Goal: Transaction & Acquisition: Book appointment/travel/reservation

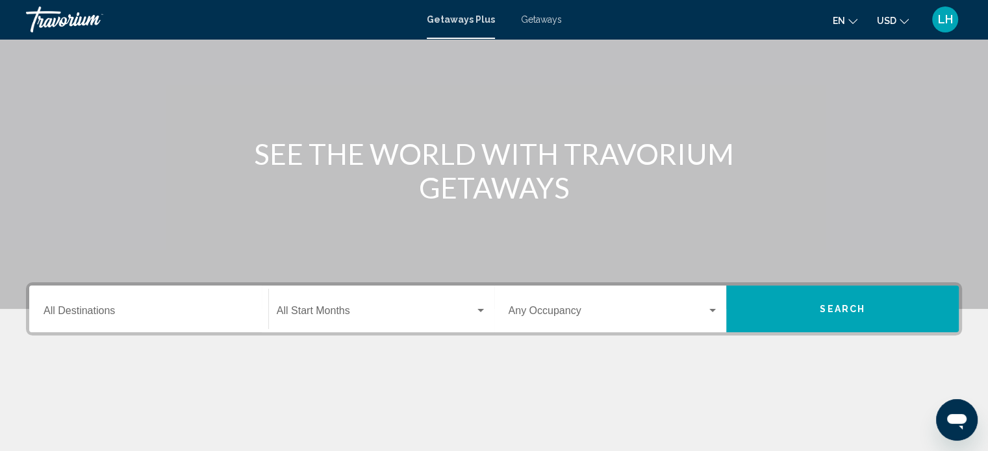
scroll to position [84, 0]
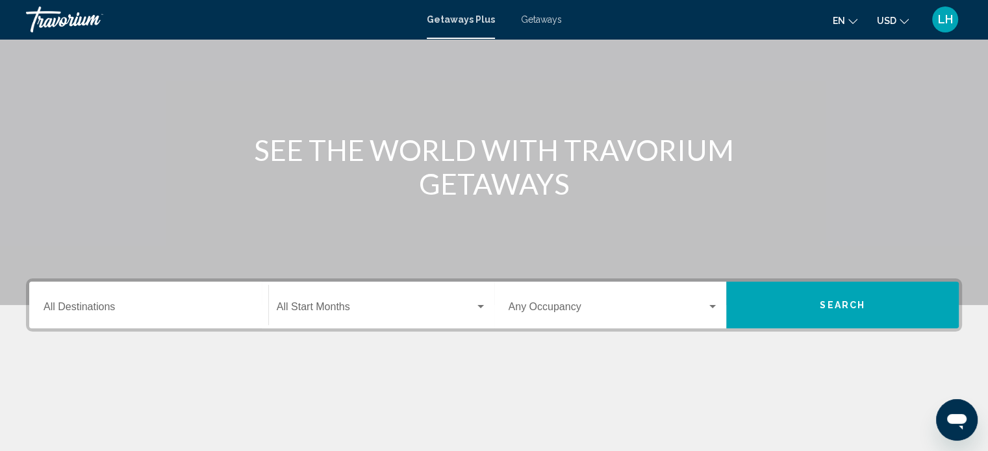
click at [112, 315] on div "Destination All Destinations" at bounding box center [149, 305] width 210 height 41
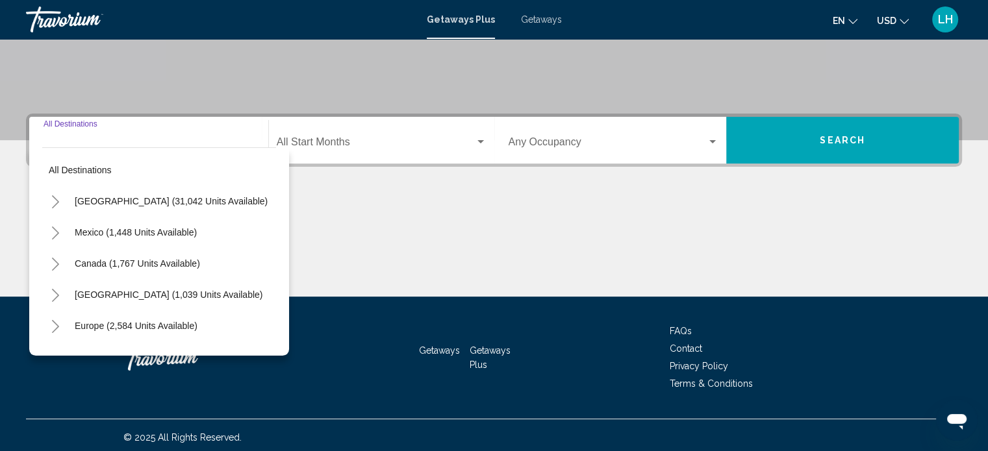
scroll to position [253, 0]
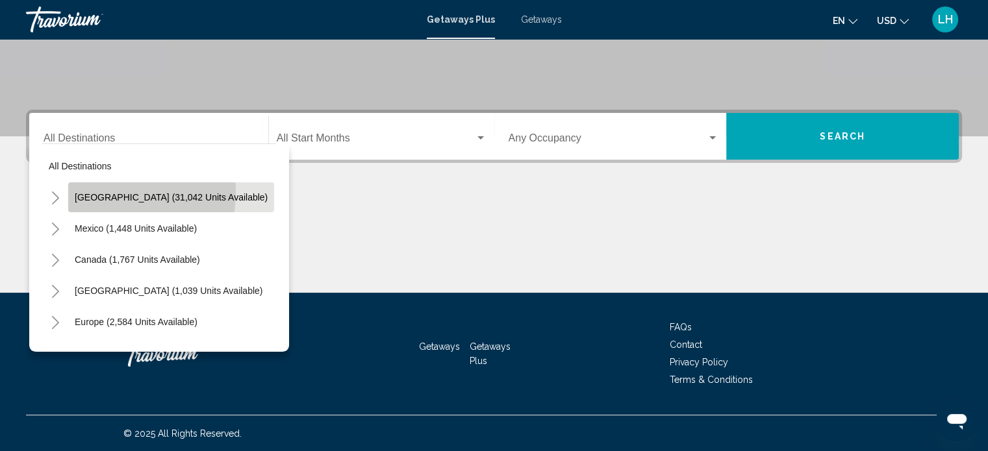
click at [106, 192] on span "United States (31,042 units available)" at bounding box center [171, 197] width 193 height 10
type input "**********"
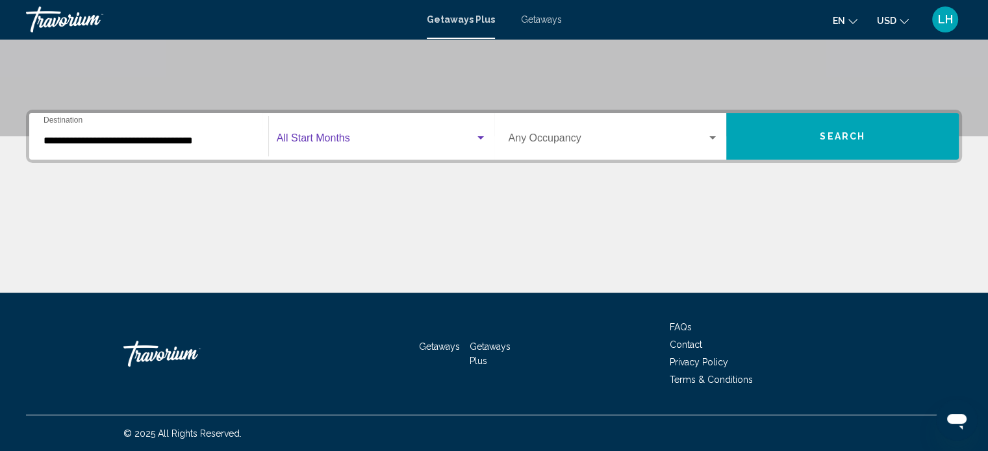
click at [397, 135] on span "Search widget" at bounding box center [376, 141] width 198 height 12
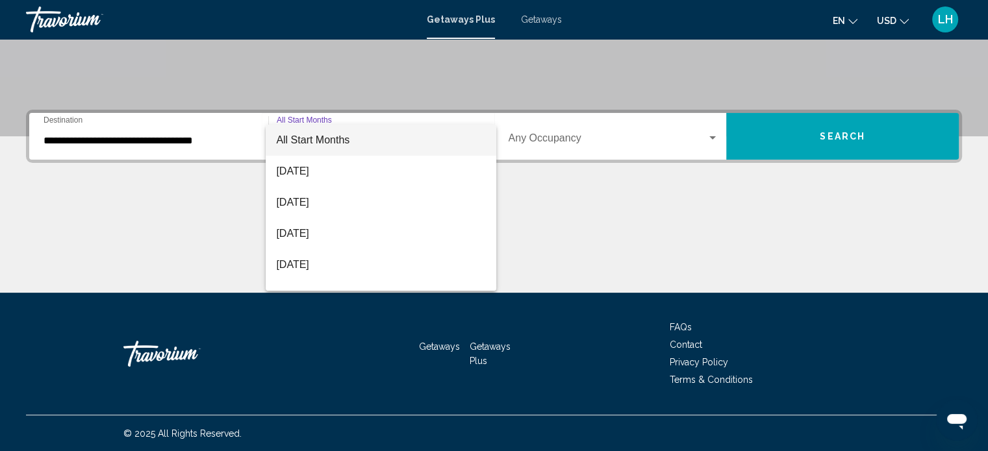
click at [819, 132] on div at bounding box center [494, 225] width 988 height 451
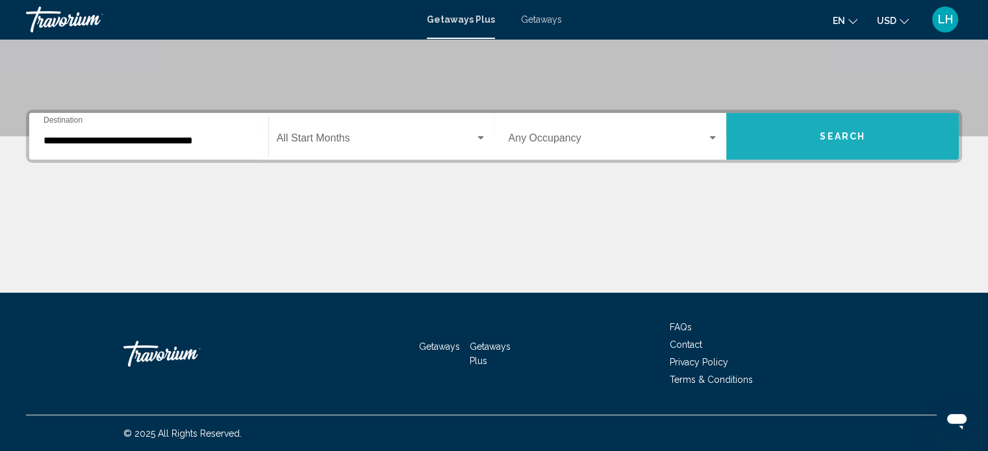
click at [831, 137] on span "Search" at bounding box center [841, 137] width 45 height 10
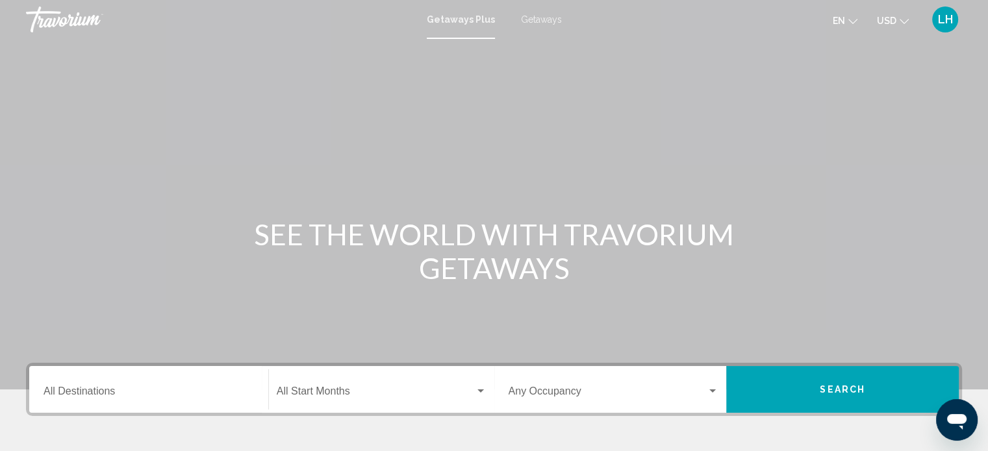
click at [545, 16] on span "Getaways" at bounding box center [541, 19] width 41 height 10
click at [168, 384] on div "Destination All Destinations" at bounding box center [149, 389] width 210 height 41
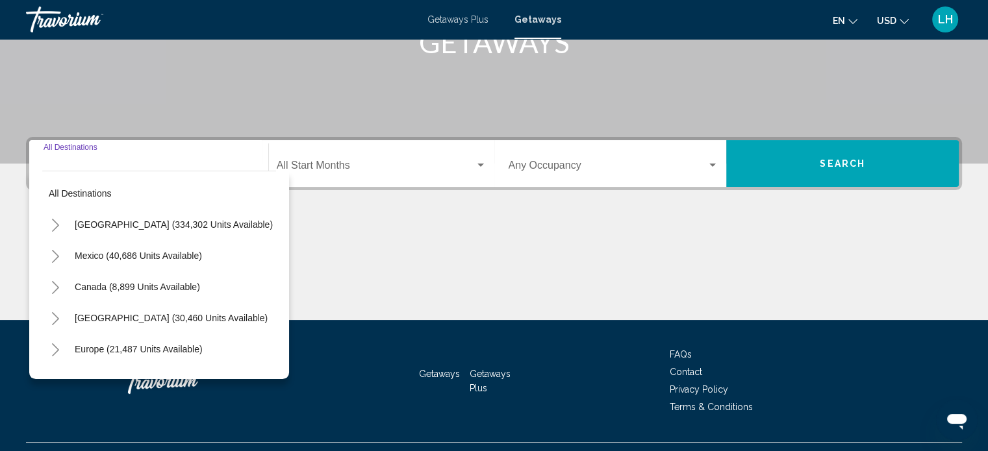
scroll to position [253, 0]
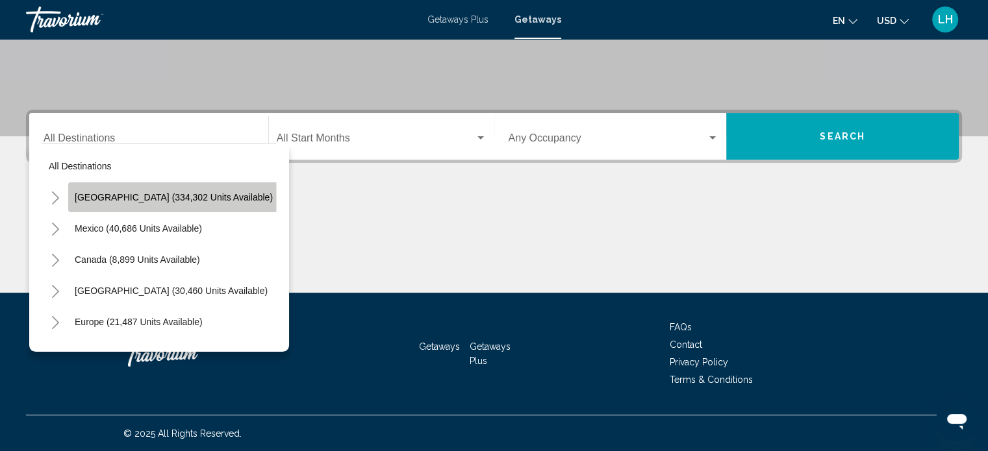
click at [175, 195] on span "[GEOGRAPHIC_DATA] (334,302 units available)" at bounding box center [174, 197] width 198 height 10
type input "**********"
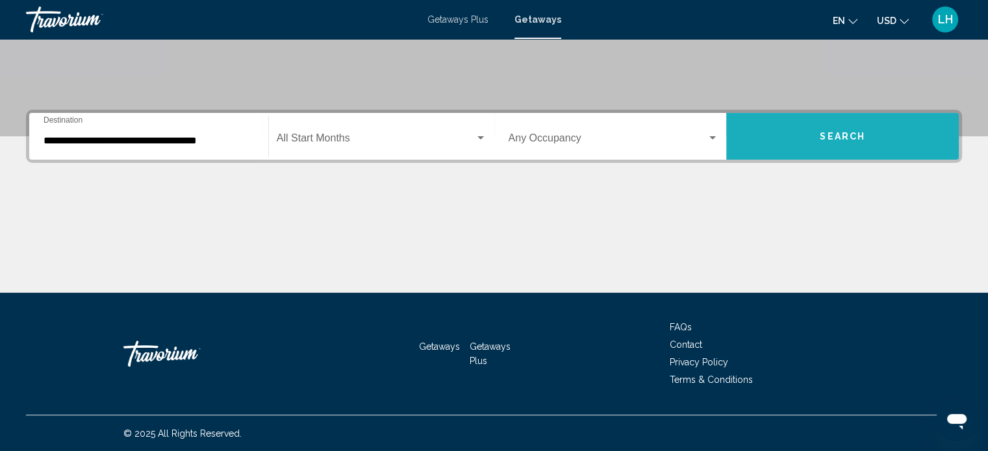
click at [833, 136] on span "Search" at bounding box center [841, 137] width 45 height 10
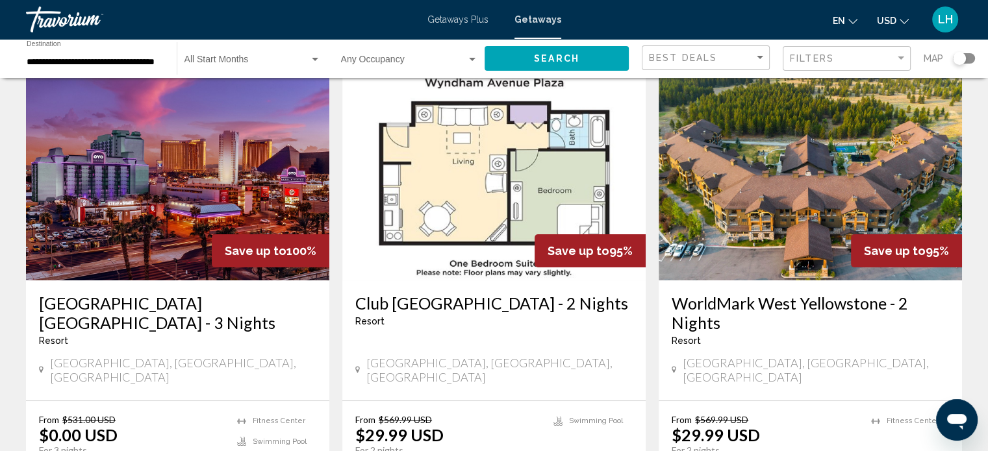
scroll to position [114, 0]
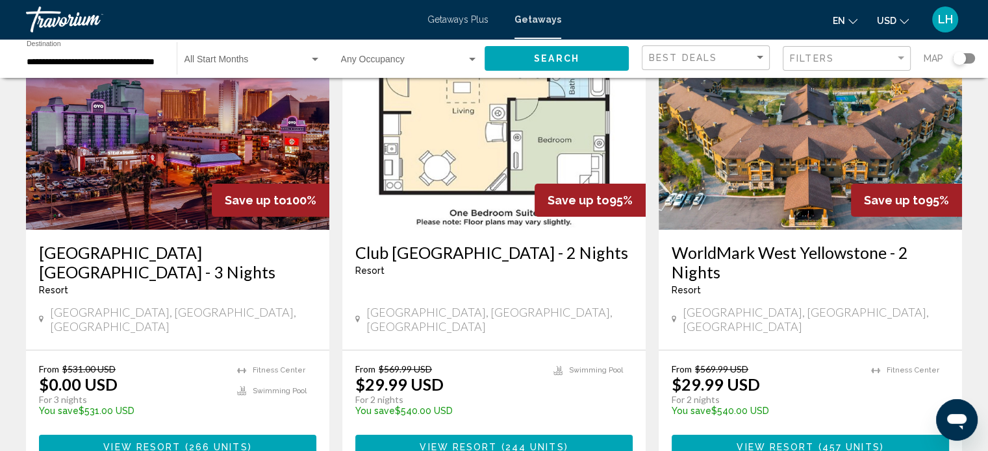
click at [505, 442] on span "244 units" at bounding box center [534, 447] width 59 height 10
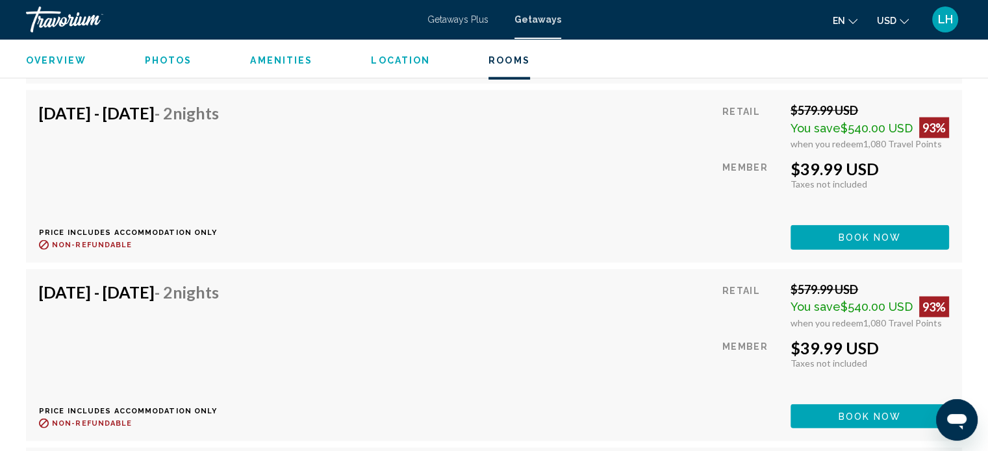
scroll to position [3030, 0]
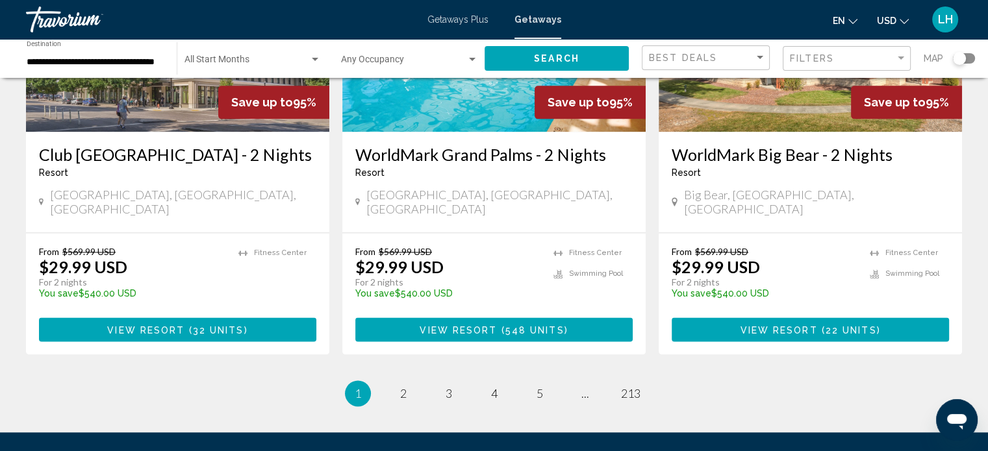
scroll to position [1643, 0]
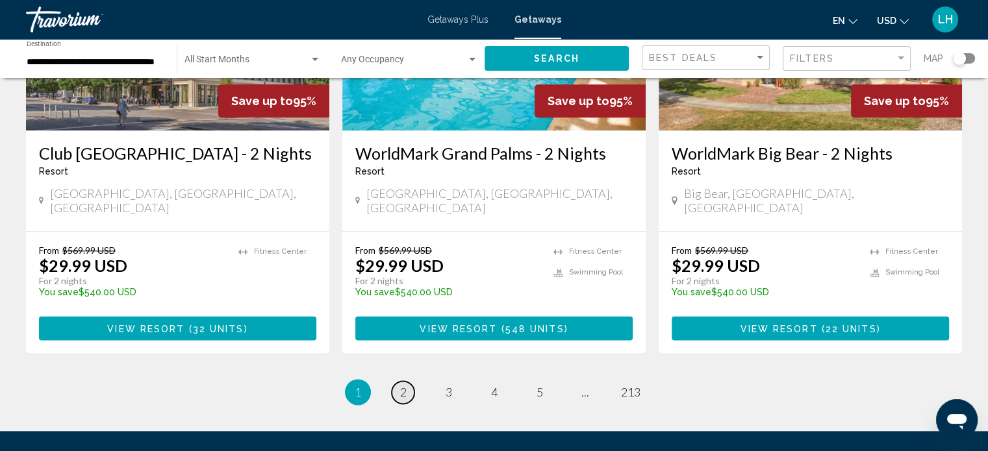
click at [400, 385] on span "2" at bounding box center [403, 392] width 6 height 14
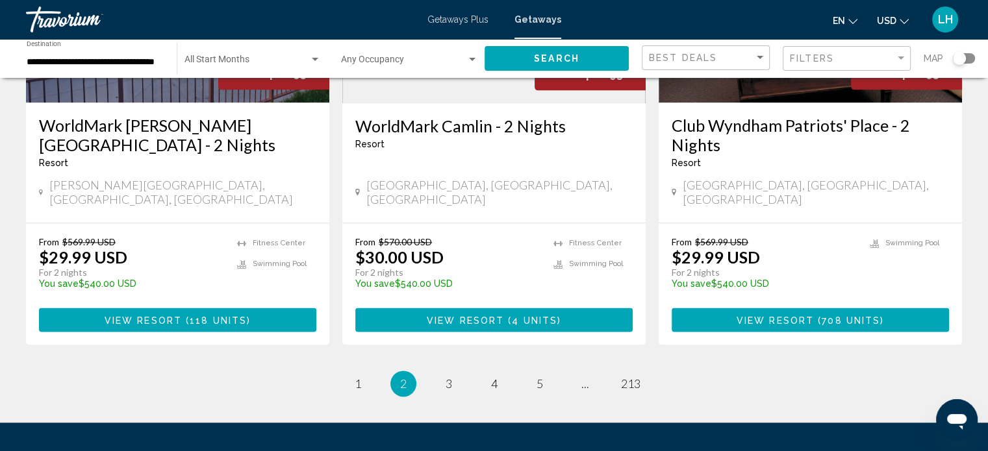
scroll to position [1670, 0]
click at [544, 373] on link "page 5" at bounding box center [539, 384] width 23 height 23
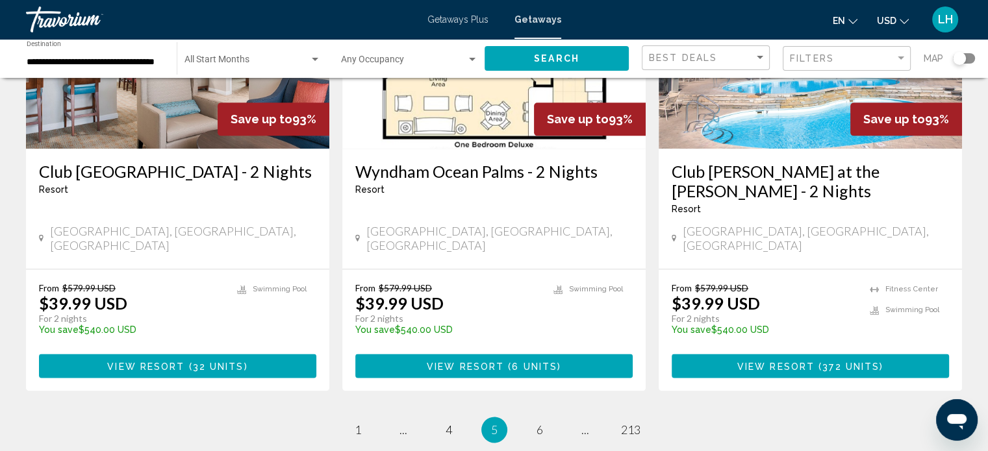
scroll to position [1665, 0]
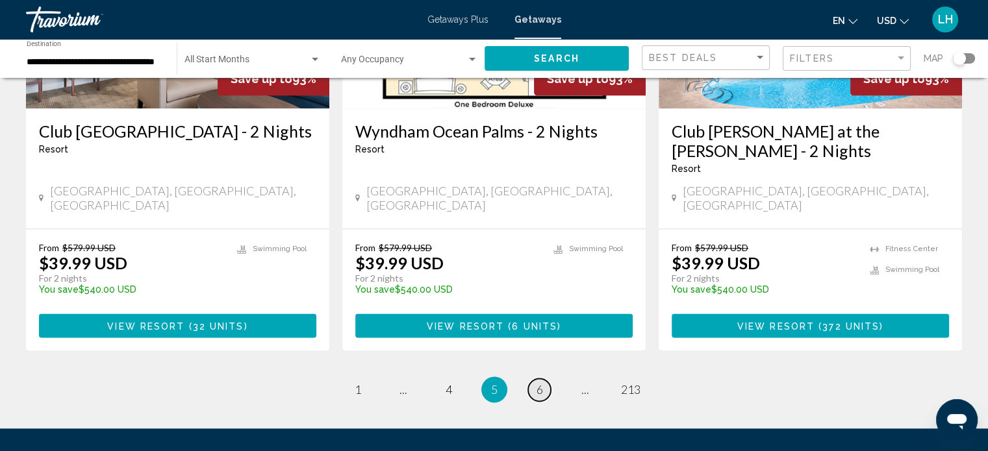
click at [544, 379] on link "page 6" at bounding box center [539, 390] width 23 height 23
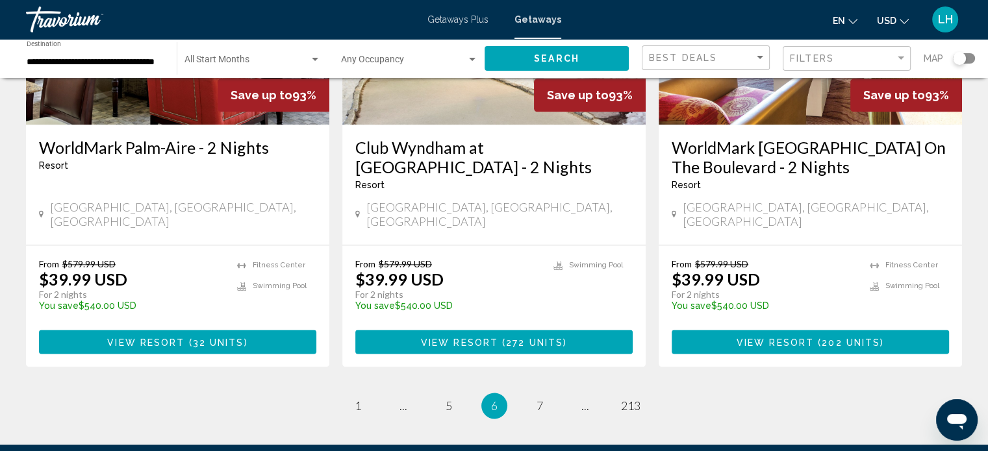
scroll to position [1649, 0]
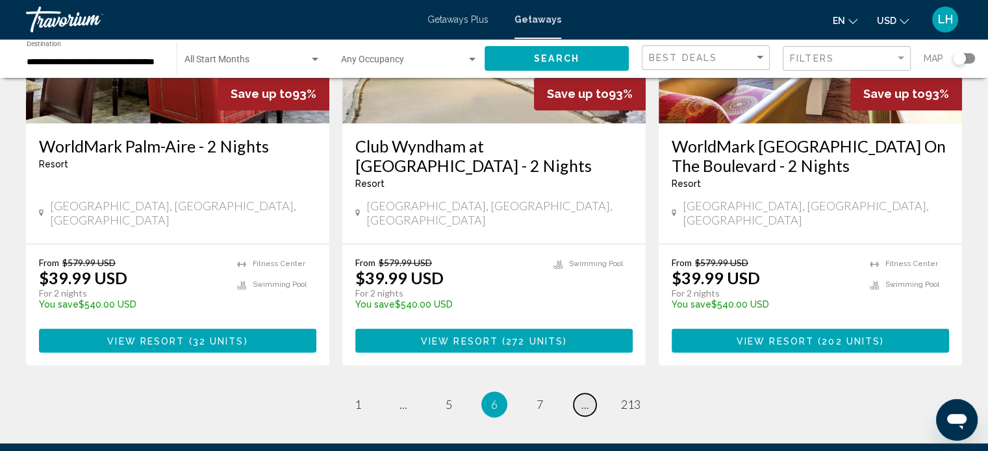
click at [588, 397] on span "..." at bounding box center [585, 404] width 8 height 14
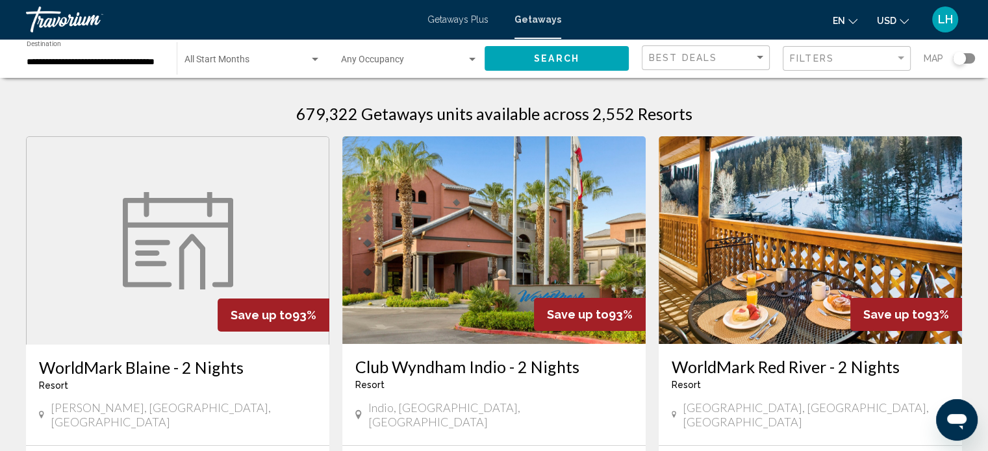
click at [266, 53] on div "Start Month All Start Months" at bounding box center [252, 59] width 136 height 36
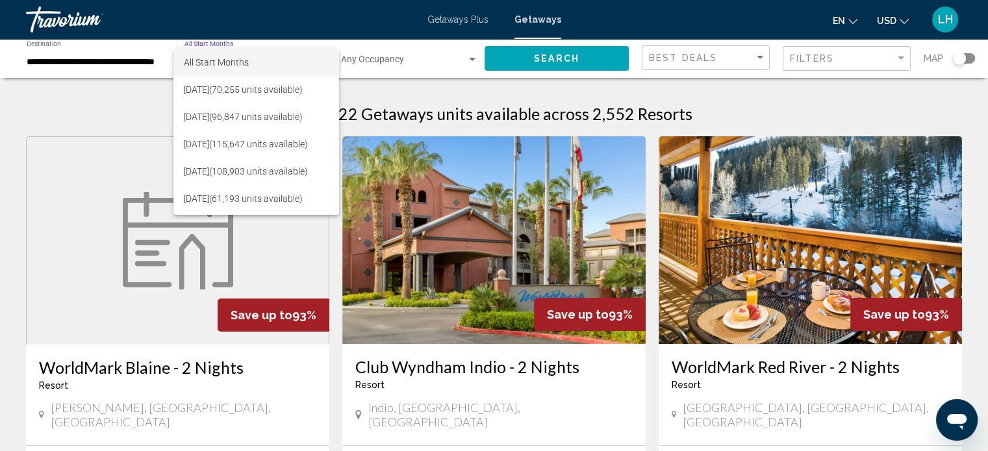
click at [146, 111] on div at bounding box center [494, 225] width 988 height 451
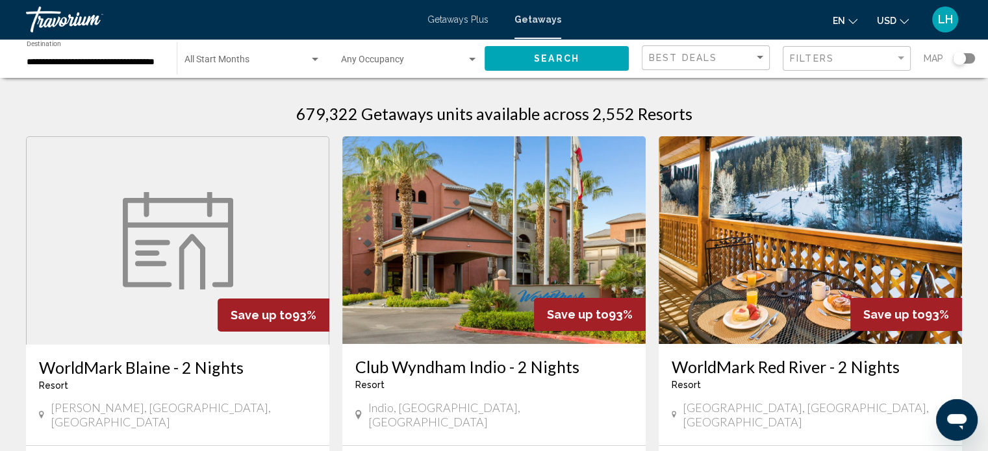
click at [540, 19] on span "Getaways" at bounding box center [537, 19] width 47 height 10
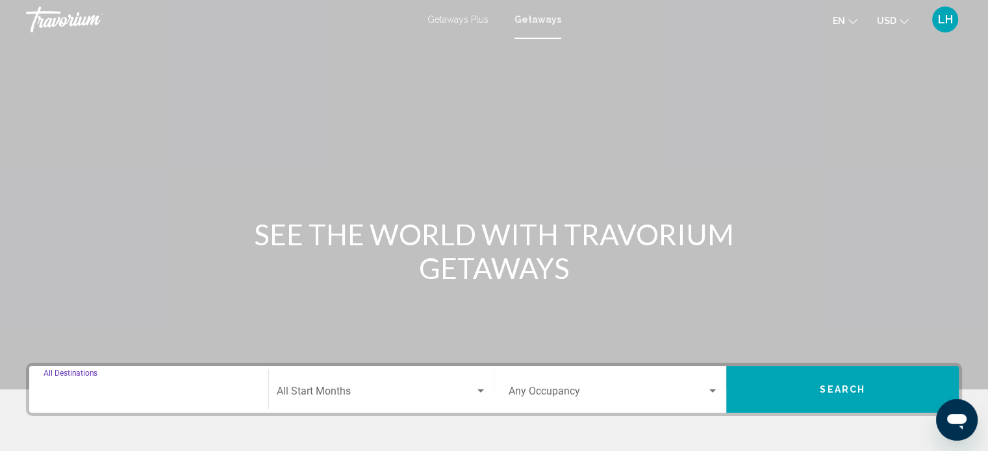
click at [80, 393] on input "Destination All Destinations" at bounding box center [149, 394] width 210 height 12
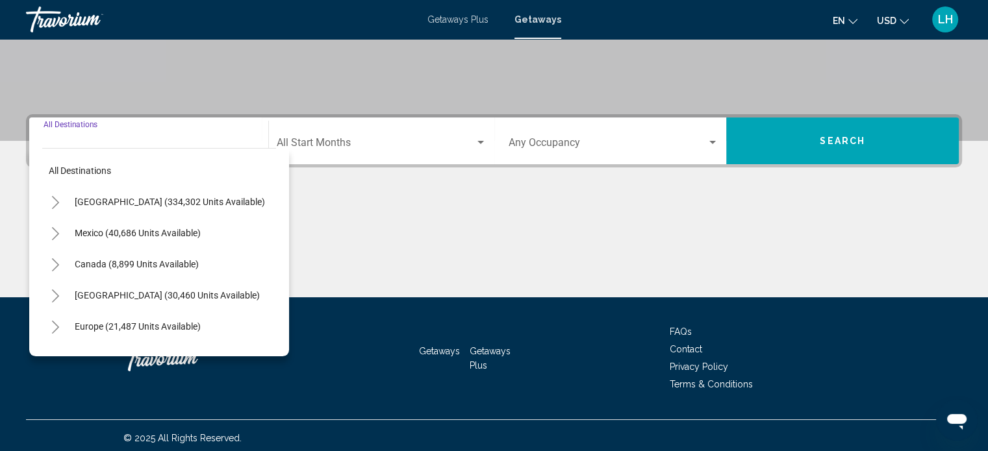
scroll to position [253, 0]
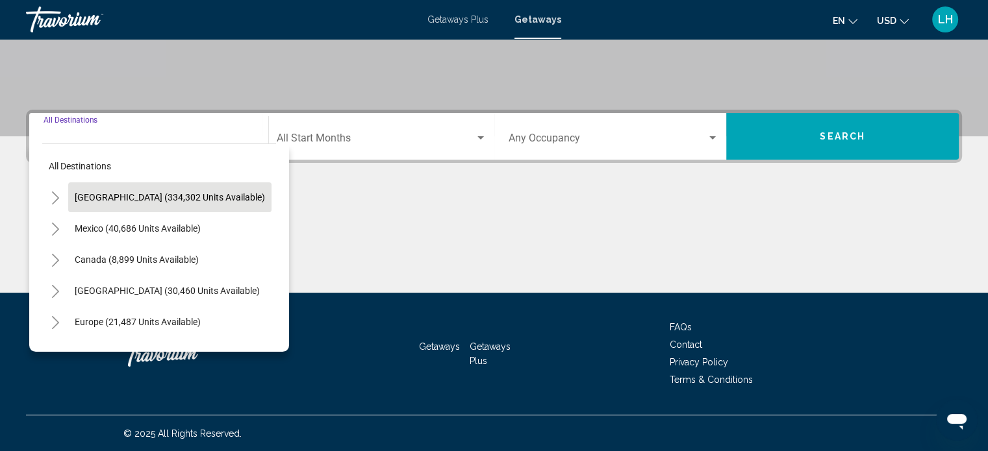
click at [153, 194] on span "[GEOGRAPHIC_DATA] (334,302 units available)" at bounding box center [170, 197] width 190 height 10
type input "**********"
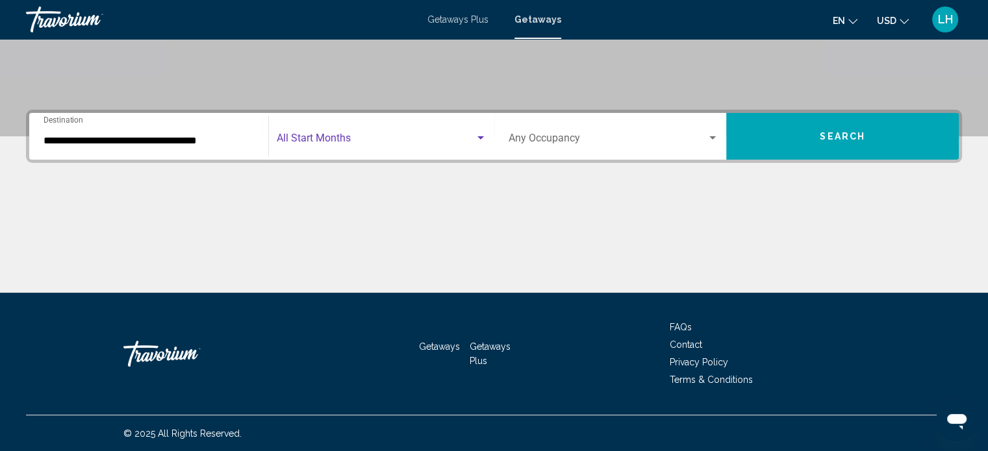
click at [368, 136] on span "Search widget" at bounding box center [376, 141] width 198 height 12
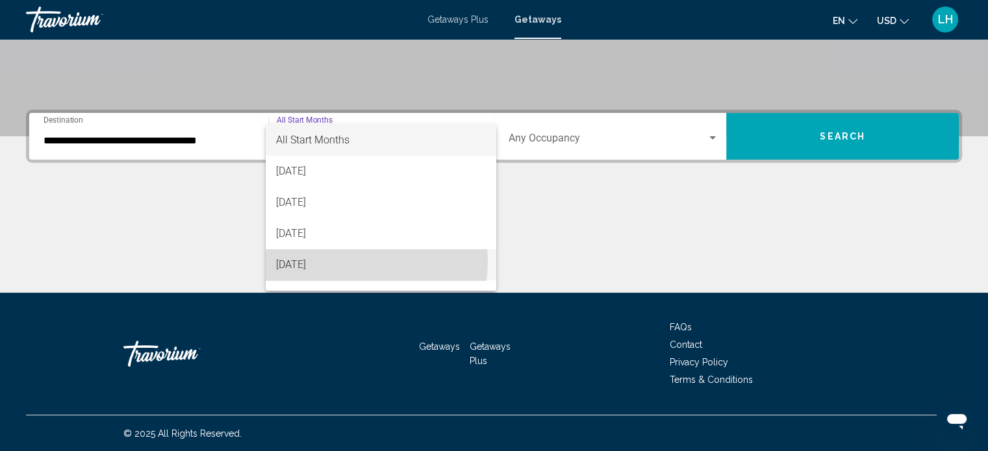
click at [367, 262] on span "[DATE]" at bounding box center [381, 264] width 210 height 31
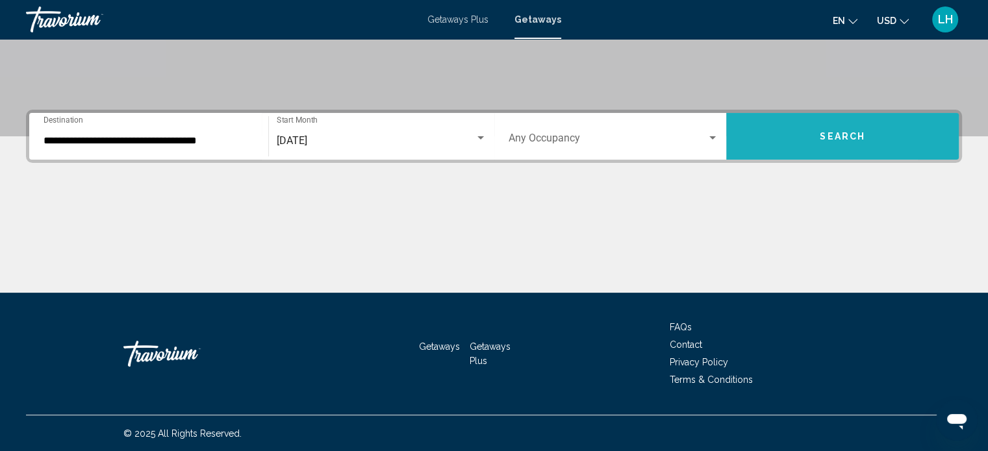
click at [774, 127] on button "Search" at bounding box center [842, 136] width 232 height 47
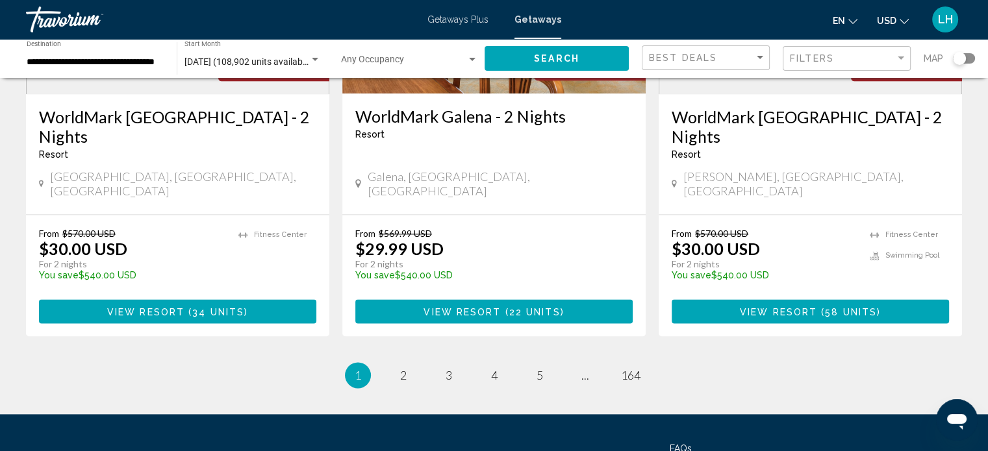
scroll to position [1723, 0]
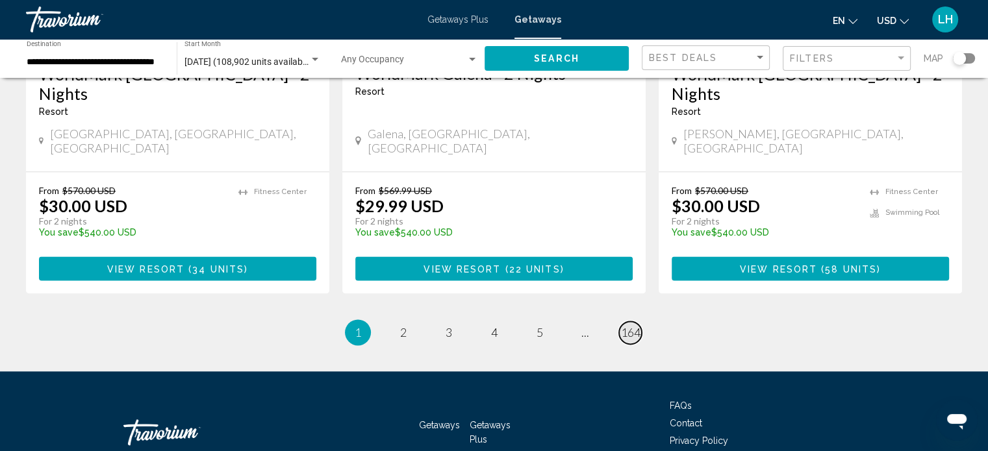
click at [634, 325] on span "164" at bounding box center [630, 332] width 19 height 14
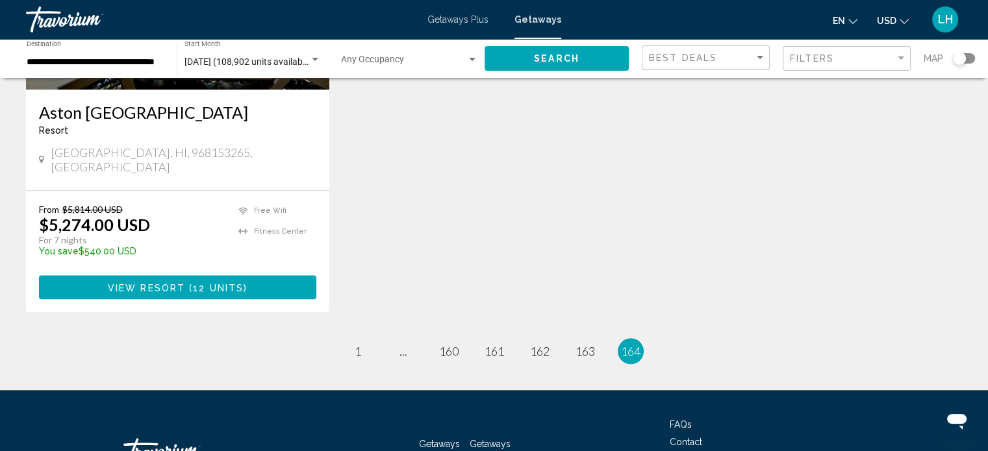
scroll to position [1170, 0]
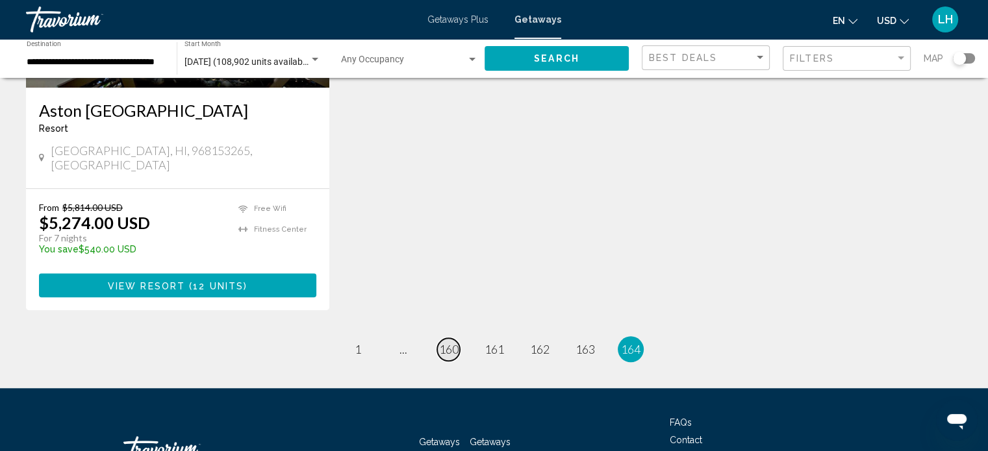
click at [449, 342] on span "160" at bounding box center [448, 349] width 19 height 14
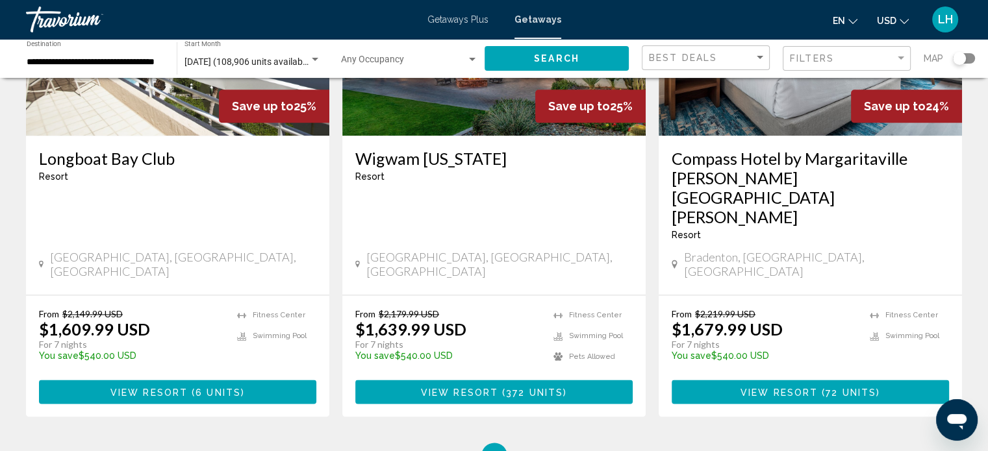
scroll to position [1657, 0]
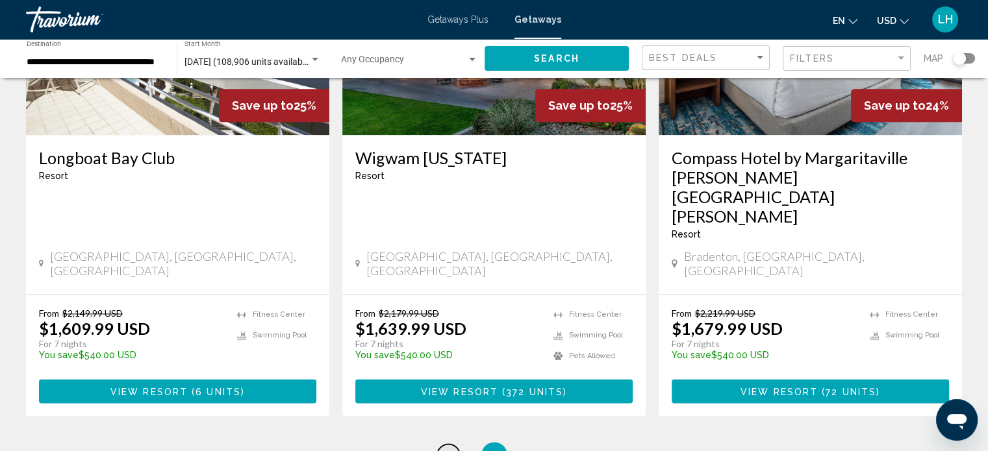
click at [449, 448] on span "159" at bounding box center [448, 455] width 19 height 14
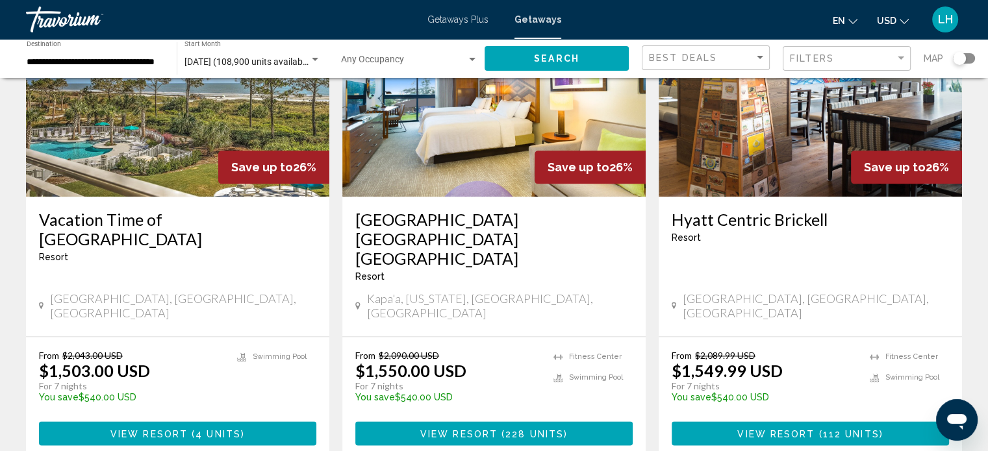
scroll to position [1665, 0]
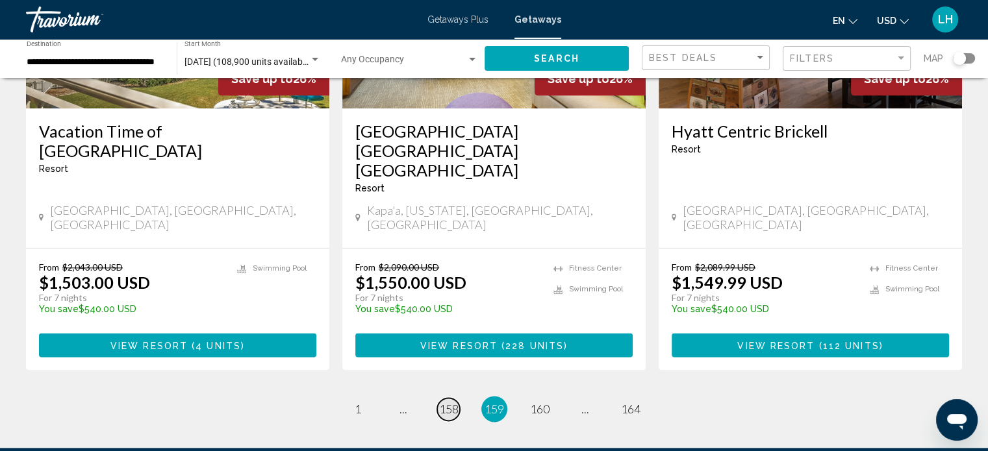
click at [449, 402] on span "158" at bounding box center [448, 409] width 19 height 14
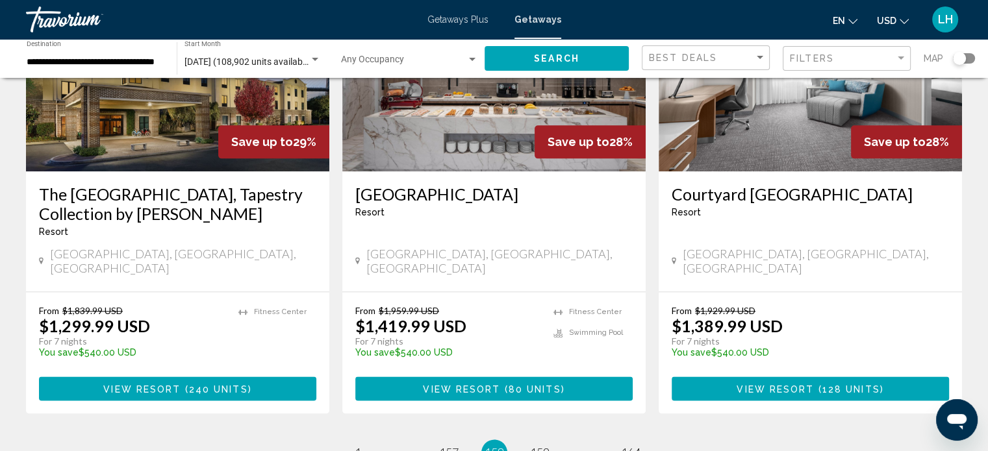
scroll to position [1625, 0]
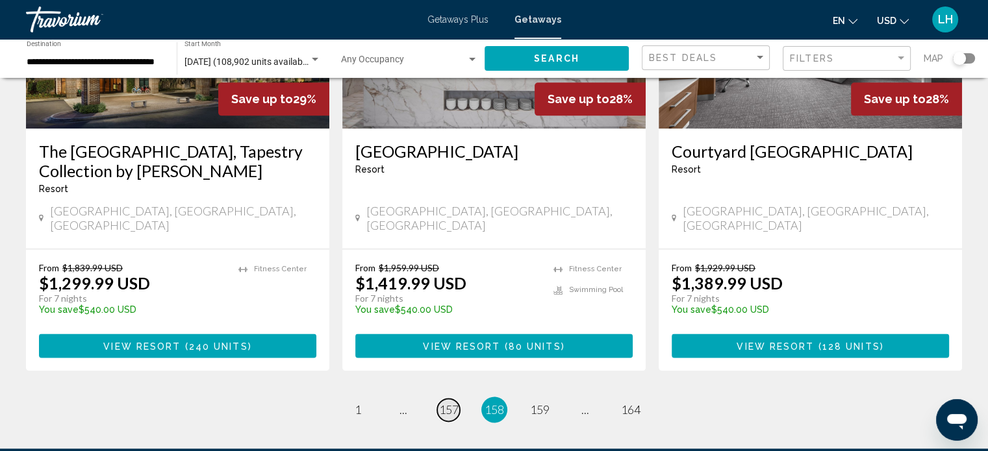
click at [447, 403] on span "157" at bounding box center [448, 410] width 19 height 14
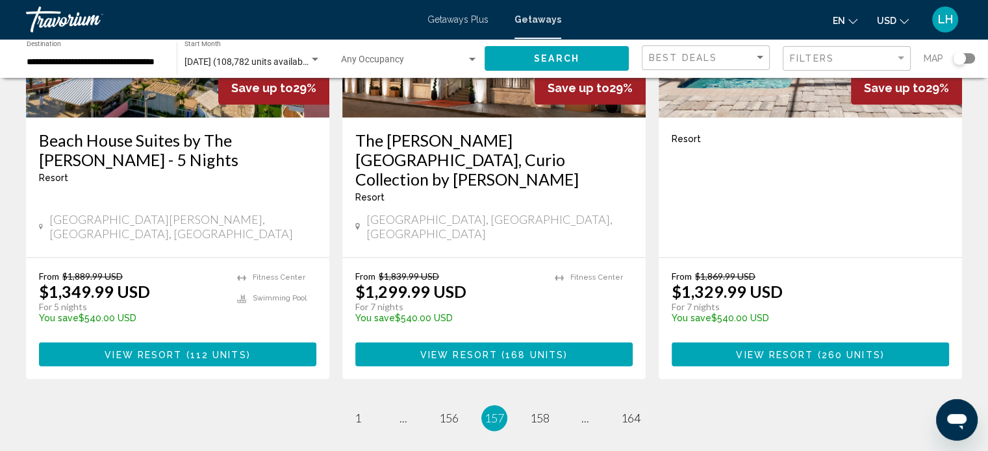
scroll to position [1638, 0]
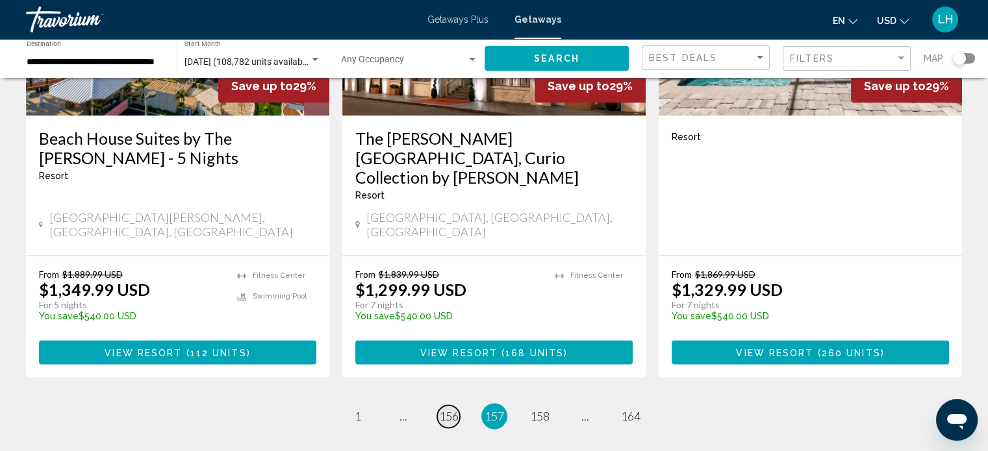
click at [455, 409] on span "156" at bounding box center [448, 416] width 19 height 14
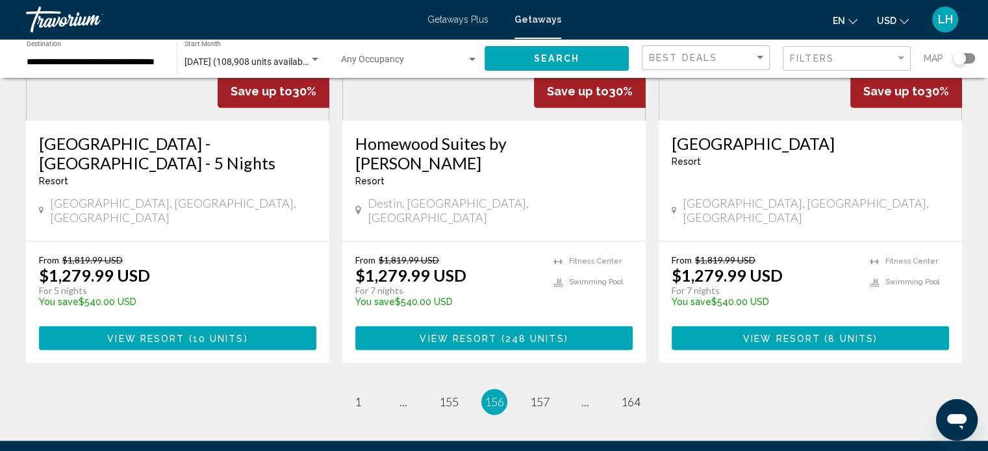
scroll to position [1659, 0]
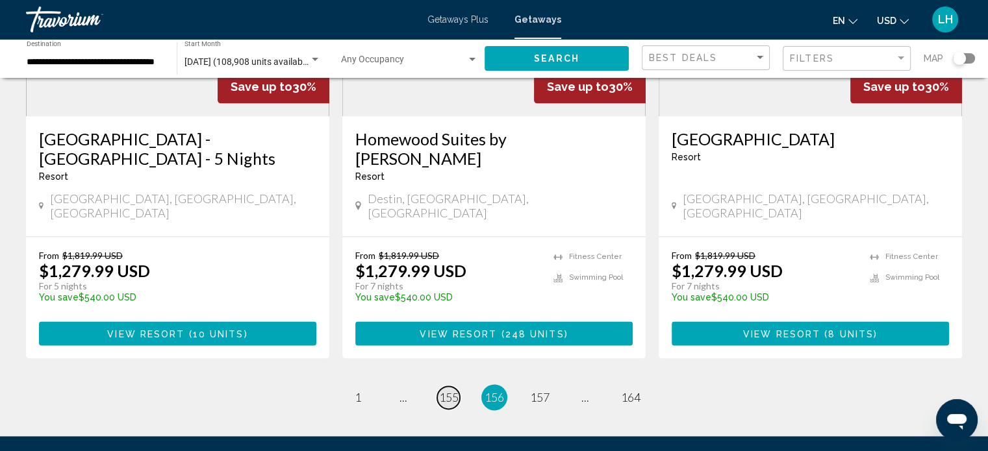
click at [457, 390] on span "155" at bounding box center [448, 397] width 19 height 14
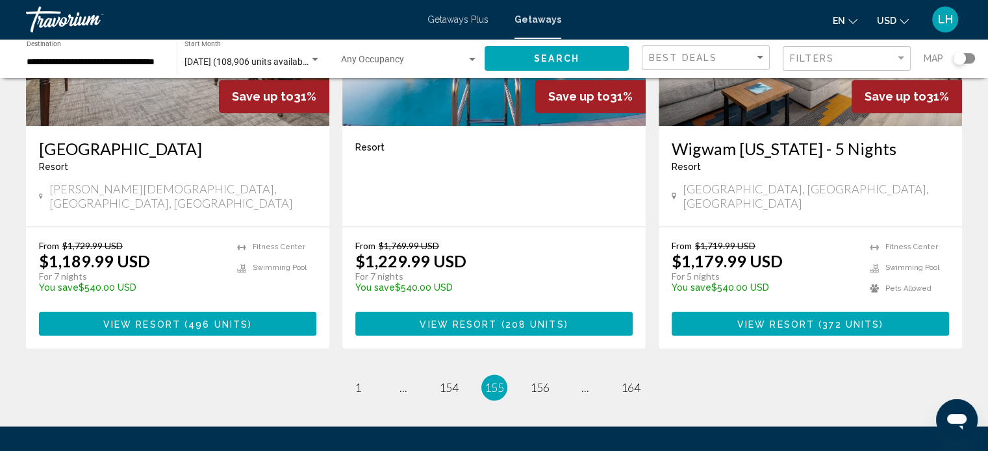
scroll to position [1688, 0]
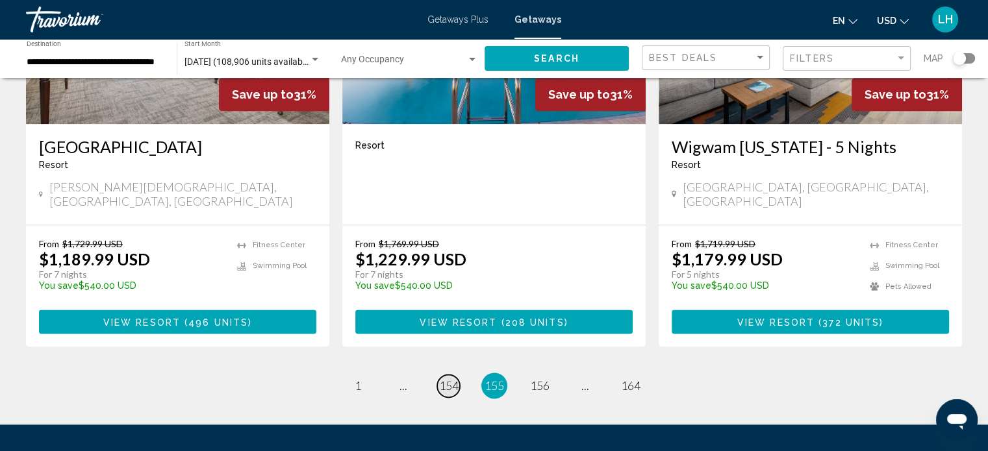
click at [453, 379] on span "154" at bounding box center [448, 386] width 19 height 14
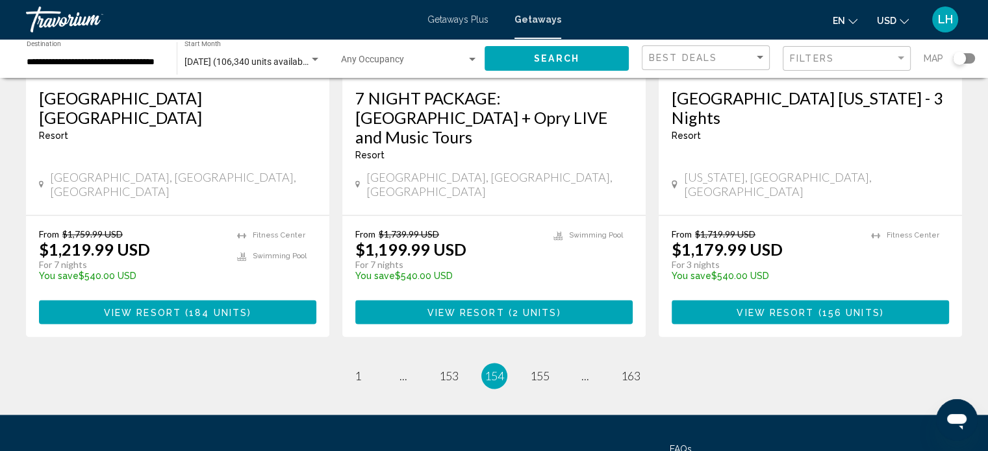
scroll to position [1737, 0]
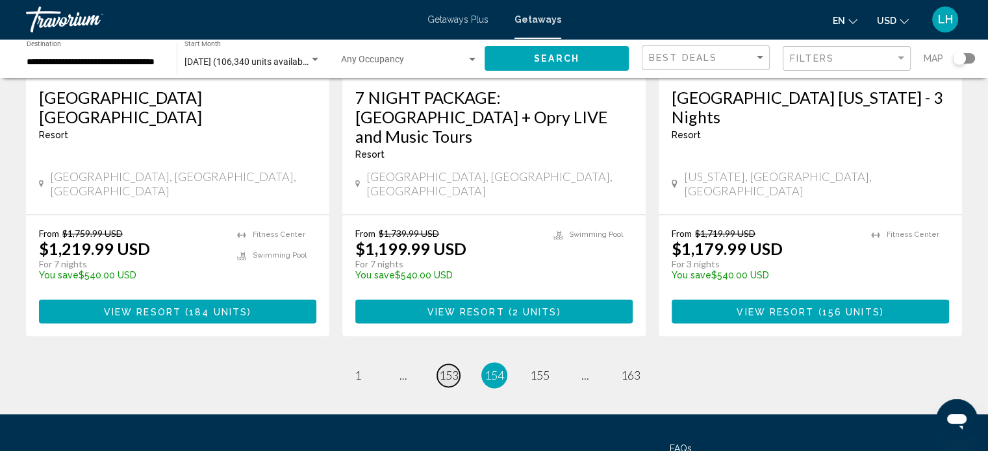
click at [447, 368] on span "153" at bounding box center [448, 375] width 19 height 14
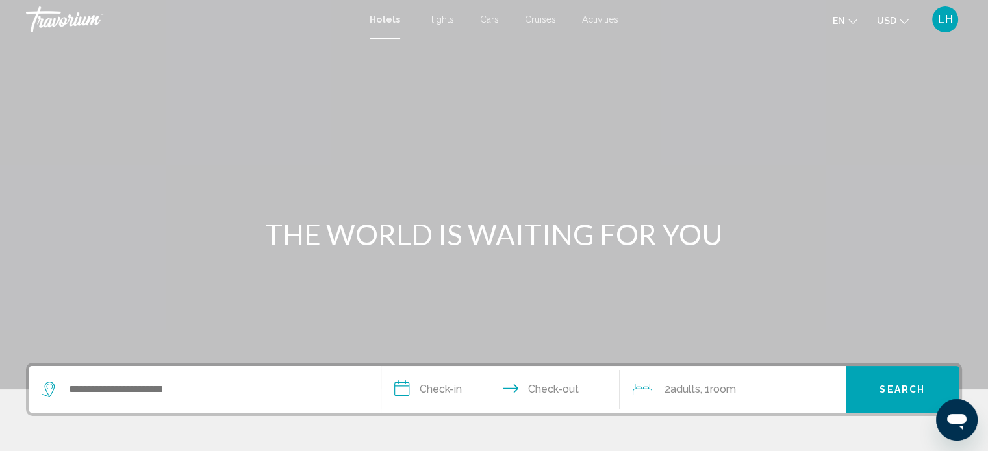
click at [489, 18] on span "Cars" at bounding box center [489, 19] width 19 height 10
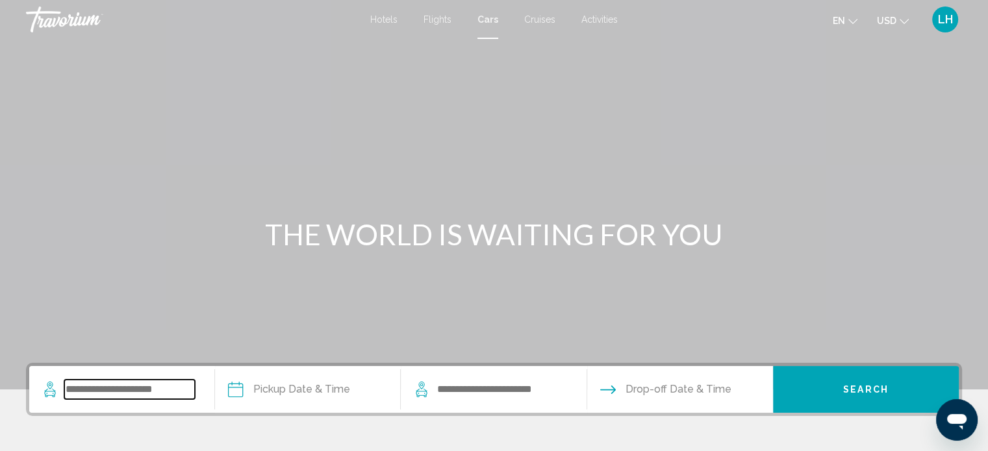
click at [157, 395] on input "Search widget" at bounding box center [129, 389] width 131 height 19
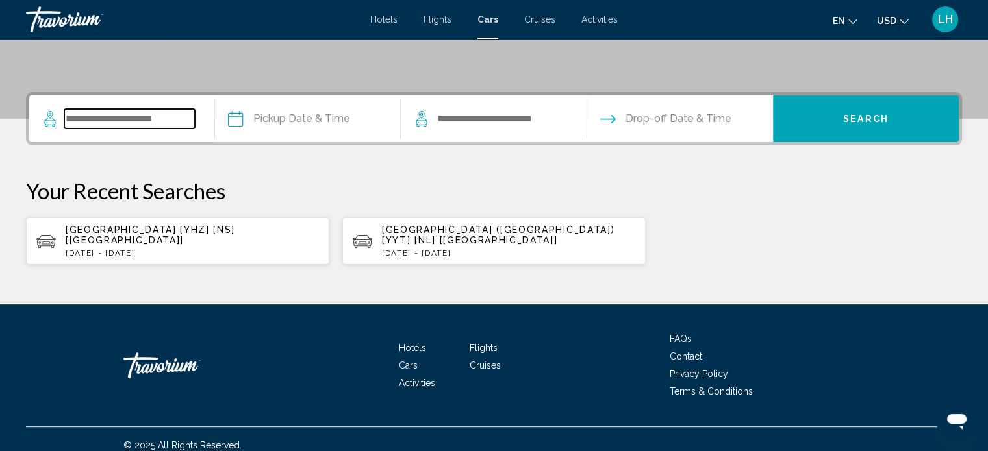
scroll to position [282, 0]
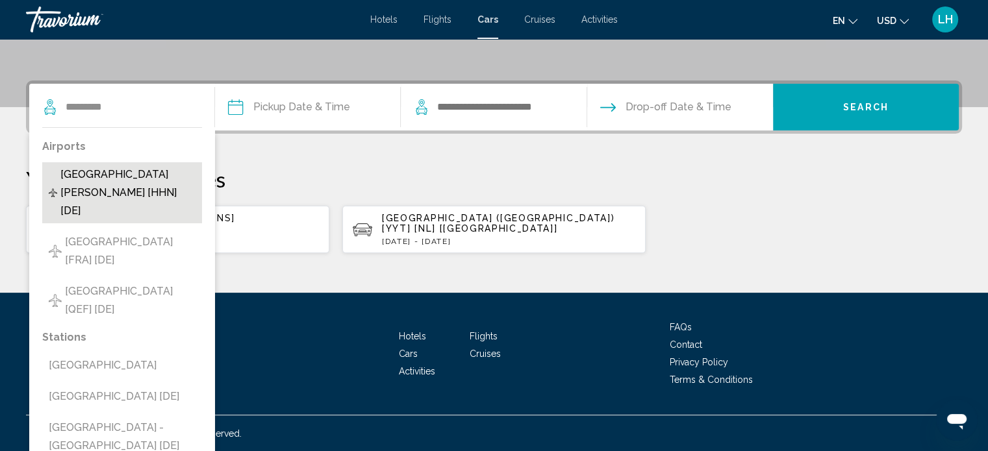
click at [184, 190] on span "Frankfurt - Hahn Airport [HHN] [DE]" at bounding box center [127, 193] width 135 height 55
type input "**********"
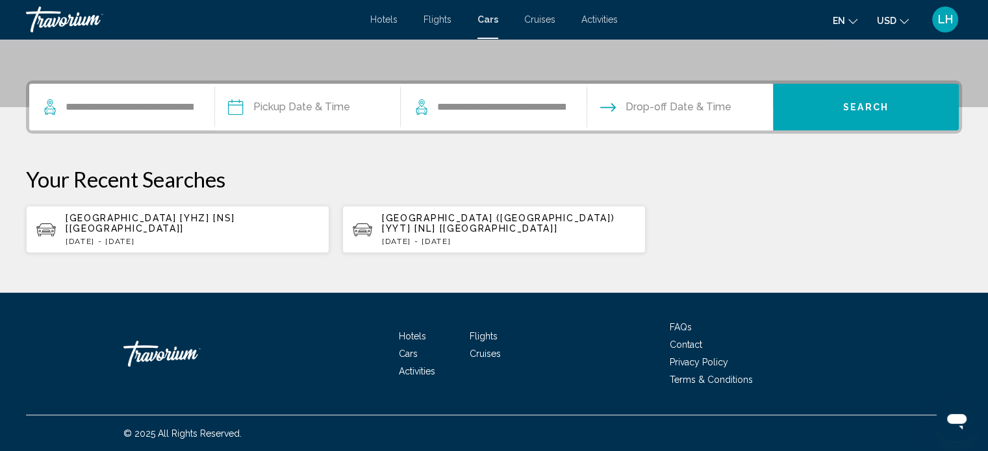
click at [286, 115] on input "Pickup date" at bounding box center [307, 109] width 191 height 51
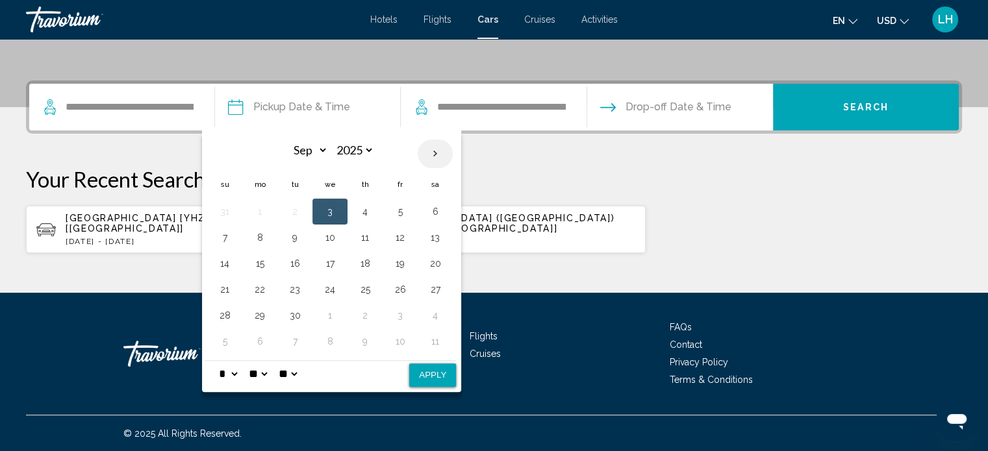
click at [436, 155] on th "Next month" at bounding box center [435, 154] width 35 height 29
select select "*"
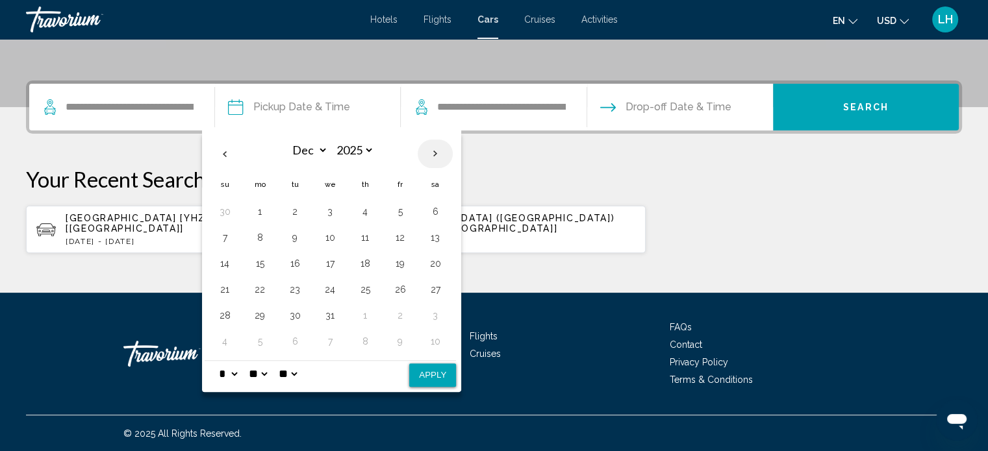
select select "****"
click at [436, 155] on th "Next month" at bounding box center [435, 154] width 35 height 29
click at [434, 156] on th "Next month" at bounding box center [435, 154] width 35 height 29
select select "*"
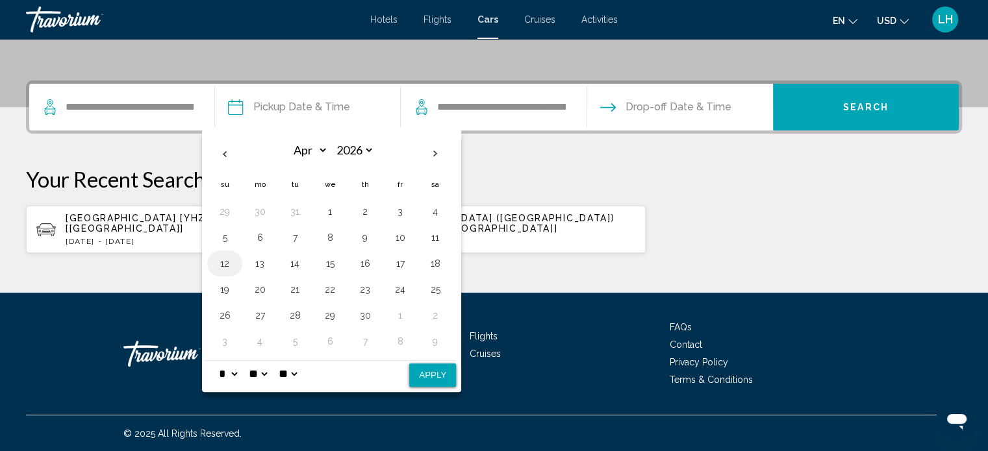
click at [227, 262] on button "12" at bounding box center [224, 264] width 21 height 18
click at [432, 267] on button "18" at bounding box center [435, 264] width 21 height 18
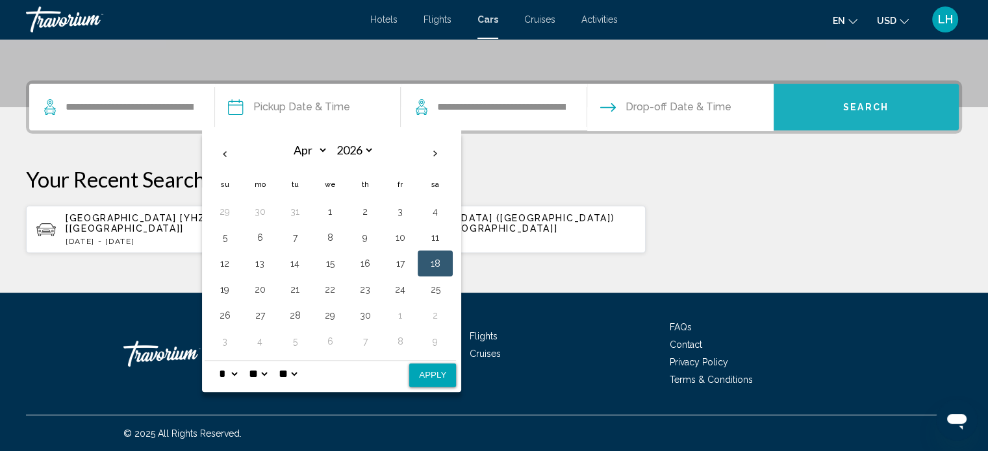
click at [849, 105] on span "Search" at bounding box center [865, 108] width 45 height 10
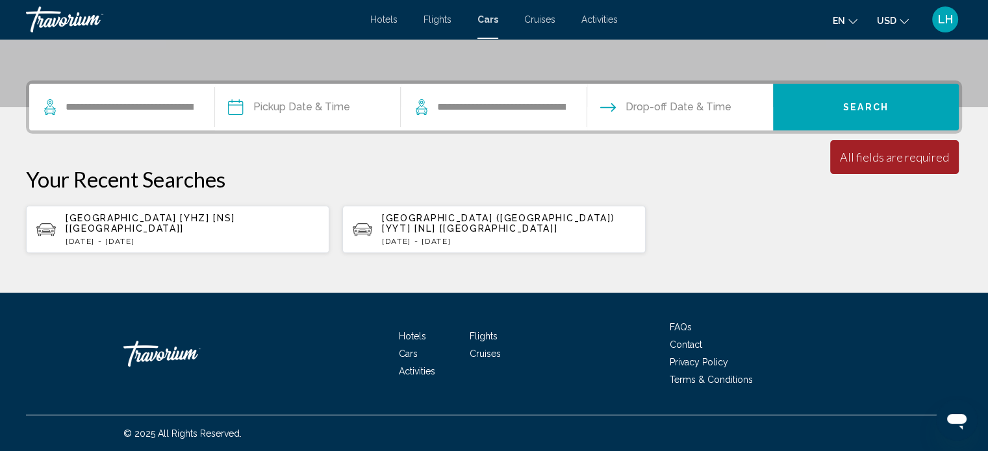
click at [286, 103] on input "Pickup date" at bounding box center [307, 109] width 191 height 51
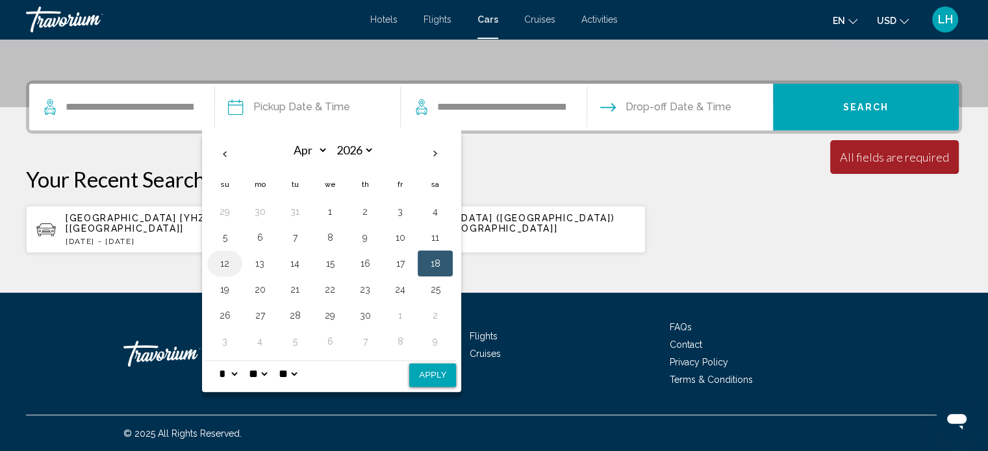
click at [223, 264] on button "12" at bounding box center [224, 264] width 21 height 18
click at [429, 379] on button "Apply" at bounding box center [432, 375] width 47 height 23
type input "**********"
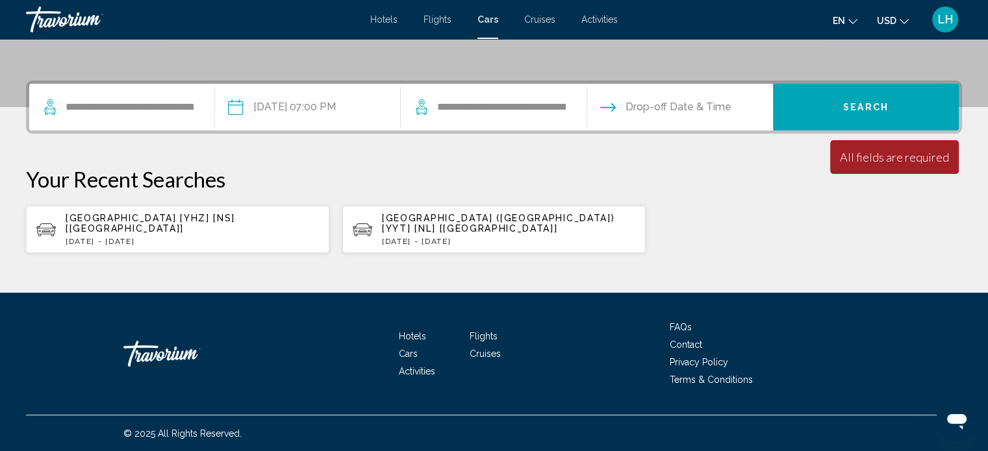
click at [676, 97] on input "Drop-off date" at bounding box center [679, 109] width 191 height 51
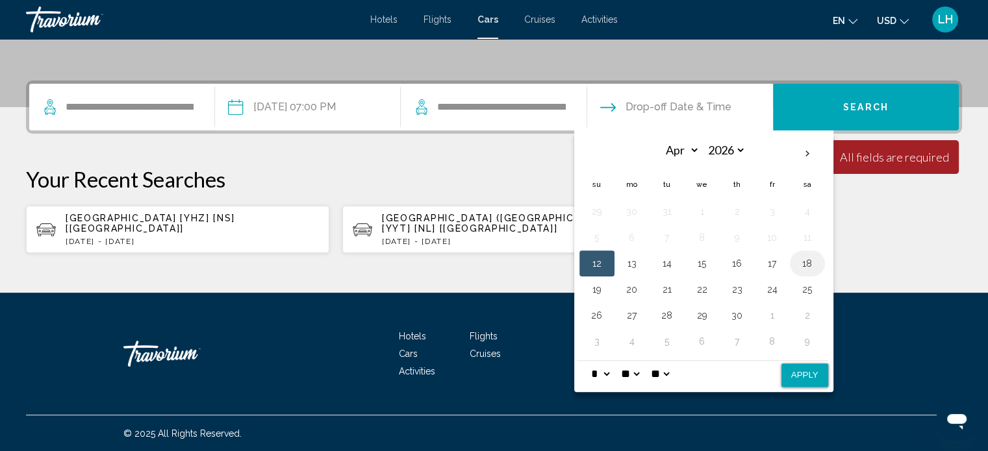
click at [806, 269] on button "18" at bounding box center [807, 264] width 21 height 18
click at [805, 377] on button "Apply" at bounding box center [804, 375] width 47 height 23
type input "**********"
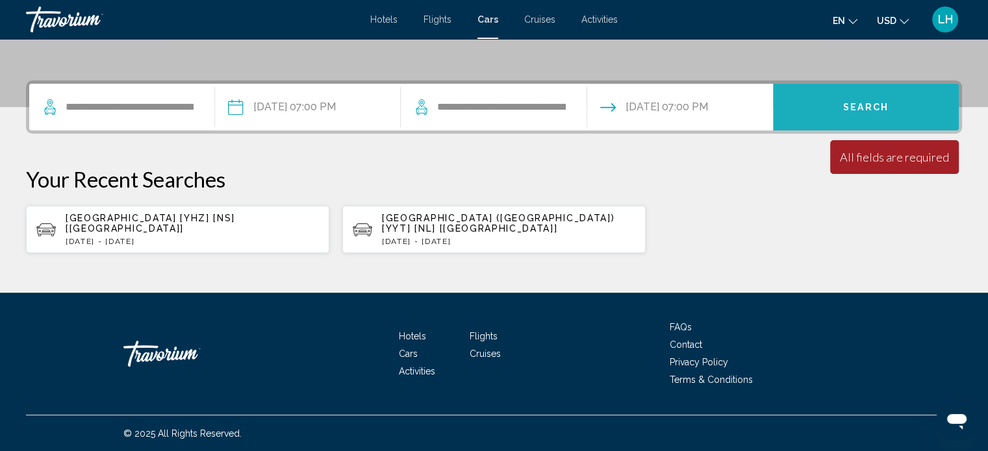
click at [867, 106] on span "Search" at bounding box center [865, 108] width 45 height 10
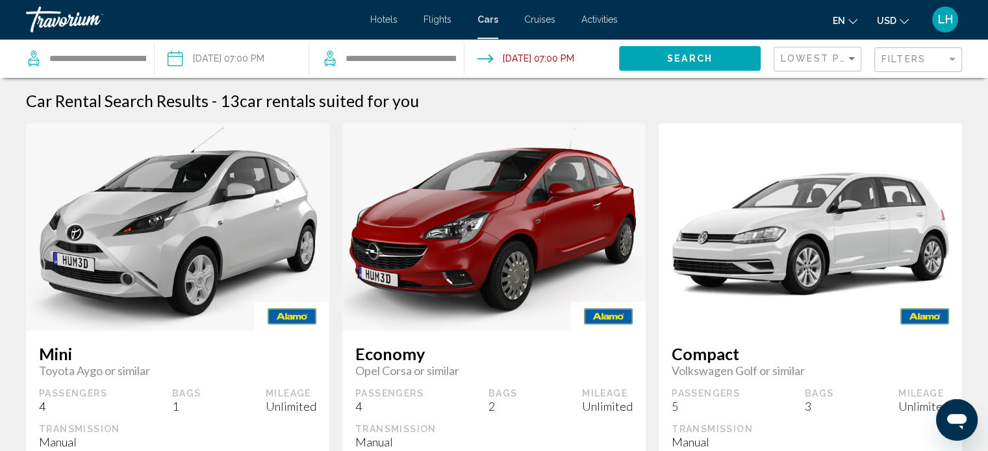
drag, startPoint x: 882, startPoint y: 130, endPoint x: 700, endPoint y: 88, distance: 187.3
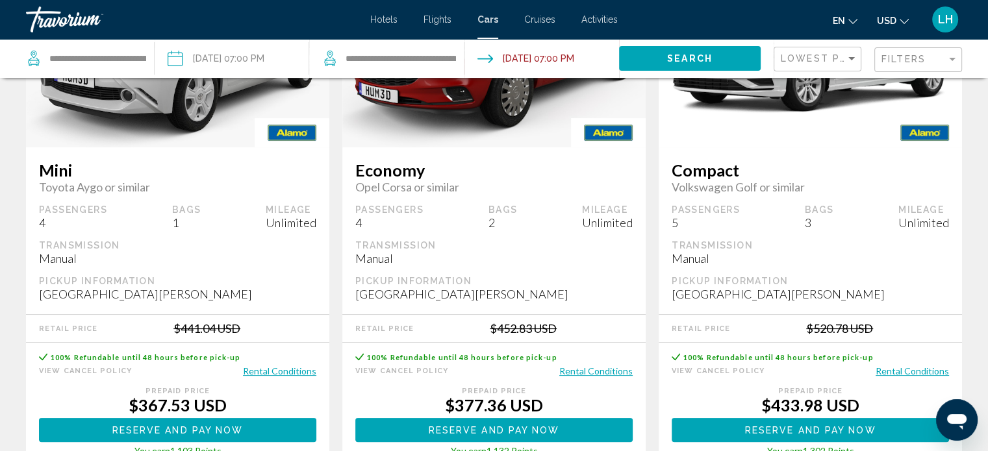
scroll to position [216, 0]
